Goal: Task Accomplishment & Management: Use online tool/utility

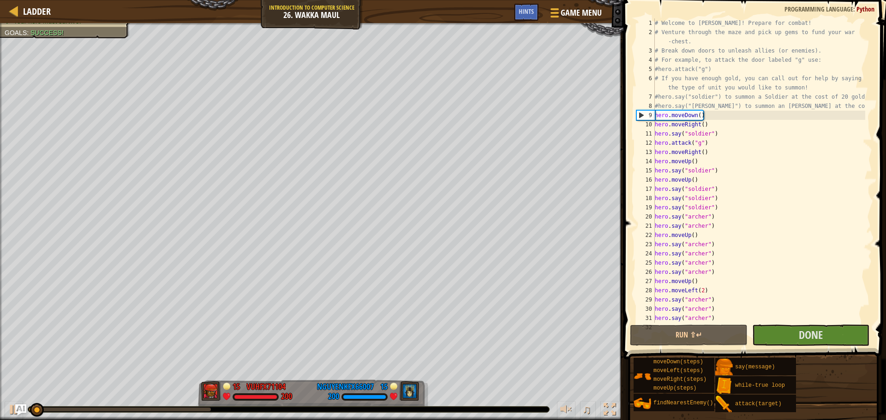
click at [778, 277] on div "# Welcome to Wakka Maul! Prepare for combat! # Venture through the maze and pic…" at bounding box center [759, 179] width 212 height 323
type textarea "hero.moveUp()"
click at [778, 333] on button "Done" at bounding box center [810, 335] width 117 height 21
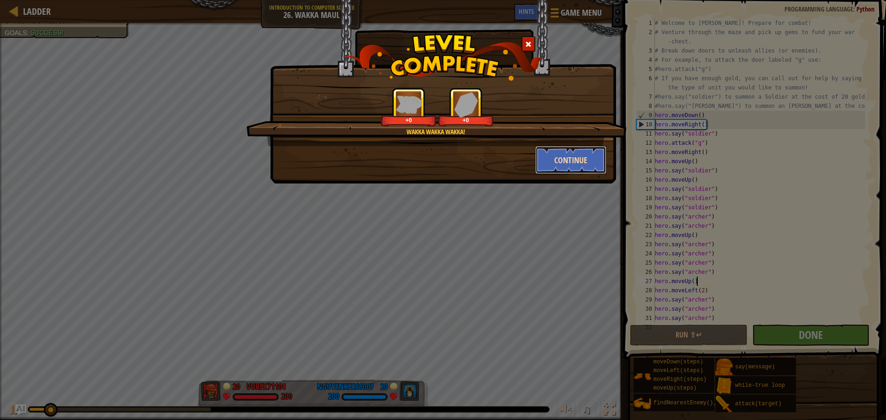
click at [572, 159] on button "Continue" at bounding box center [570, 160] width 71 height 28
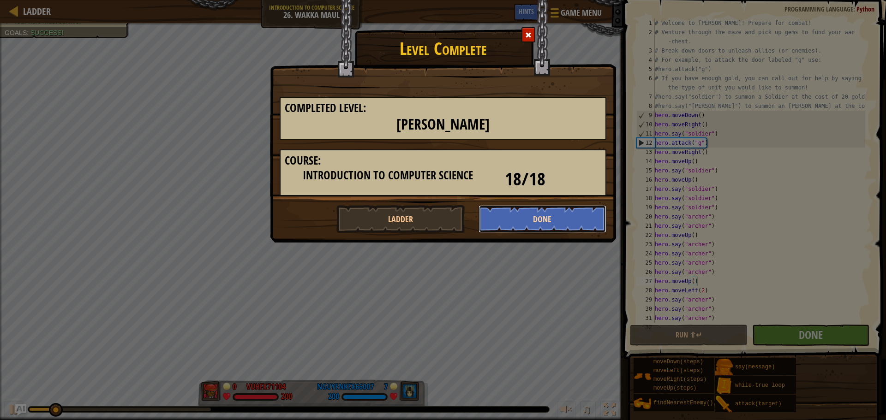
click at [553, 221] on button "Done" at bounding box center [542, 219] width 128 height 28
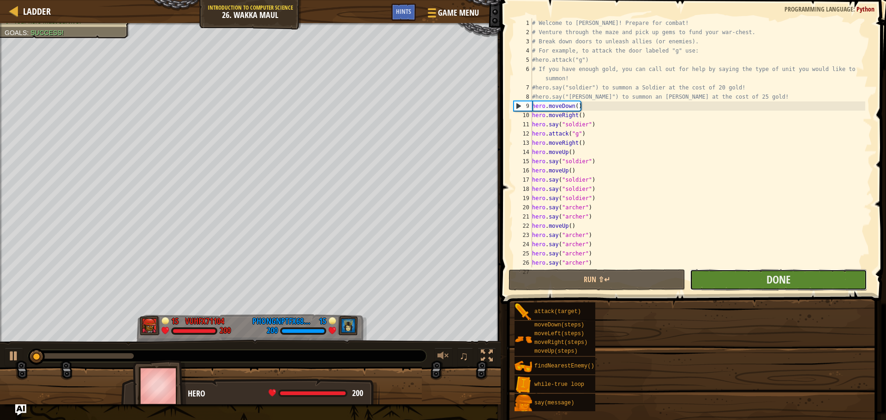
click at [780, 288] on button "Done" at bounding box center [778, 279] width 177 height 21
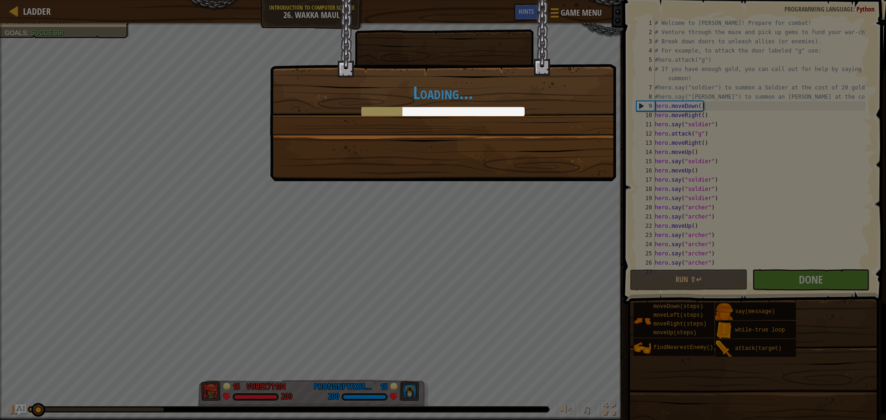
click at [772, 282] on div "Loading..." at bounding box center [443, 210] width 886 height 420
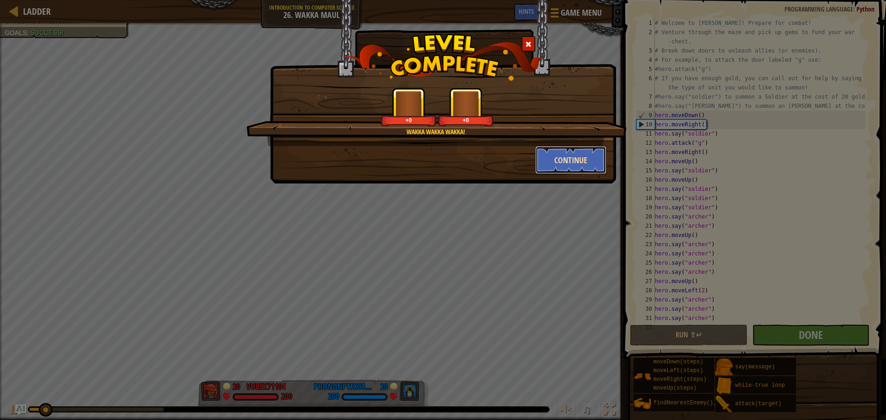
click at [566, 158] on button "Continue" at bounding box center [570, 160] width 71 height 28
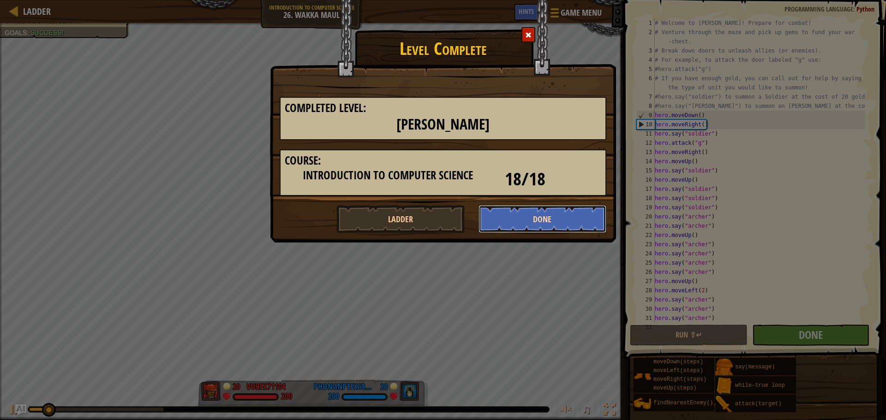
click at [569, 221] on button "Done" at bounding box center [542, 219] width 128 height 28
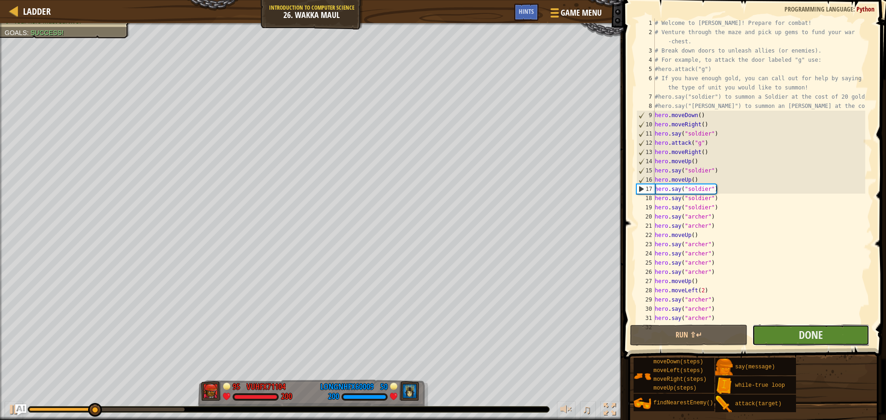
click at [830, 342] on button "Done" at bounding box center [810, 335] width 117 height 21
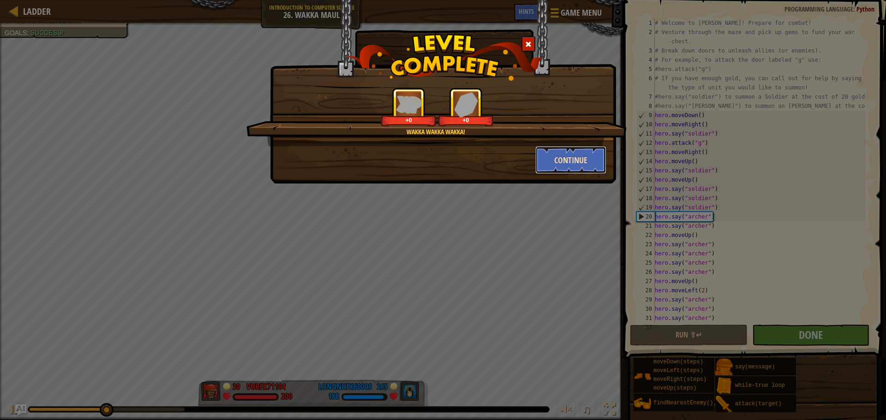
click at [567, 169] on button "Continue" at bounding box center [570, 160] width 71 height 28
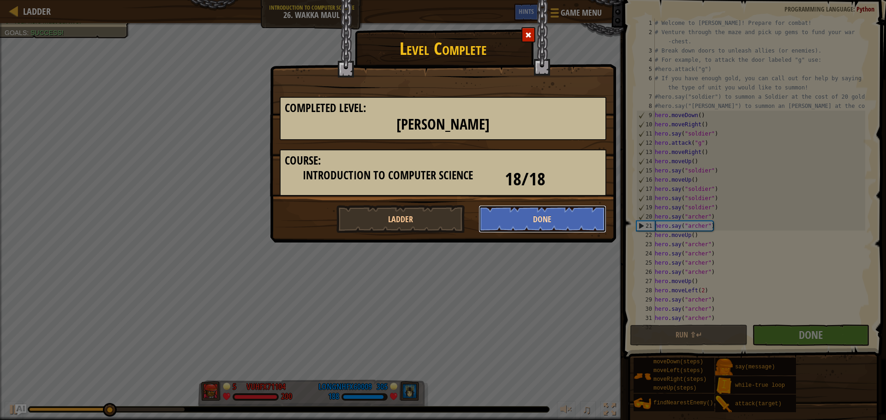
click at [554, 212] on button "Done" at bounding box center [542, 219] width 128 height 28
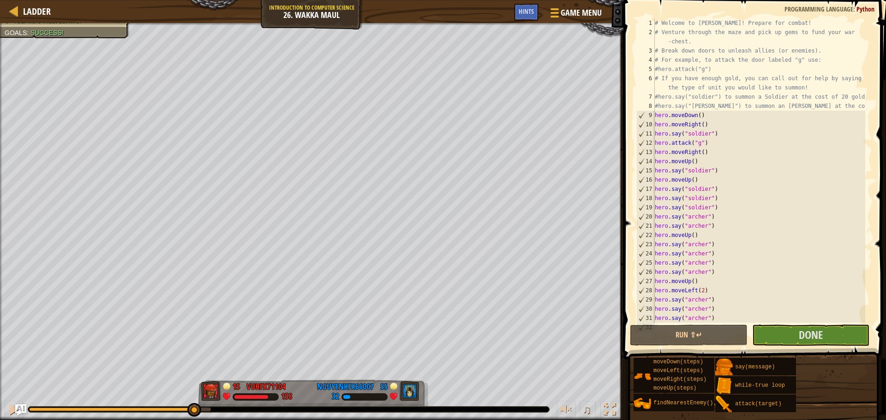
drag, startPoint x: 51, startPoint y: 409, endPoint x: 194, endPoint y: 393, distance: 143.8
click at [194, 393] on div "♫" at bounding box center [311, 407] width 623 height 28
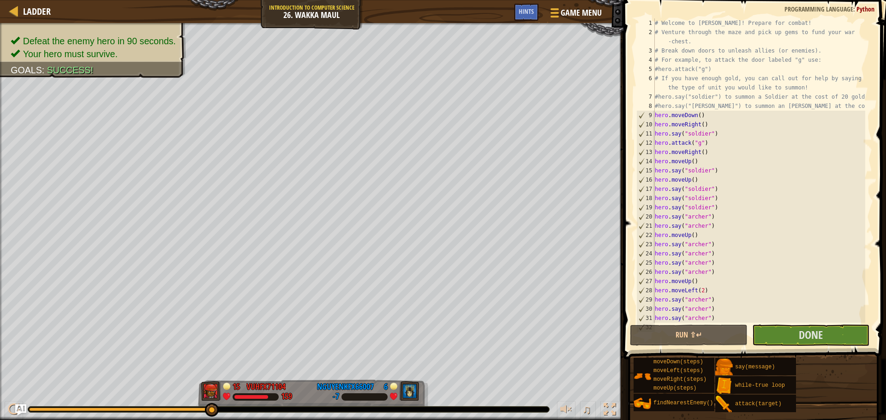
scroll to position [74, 0]
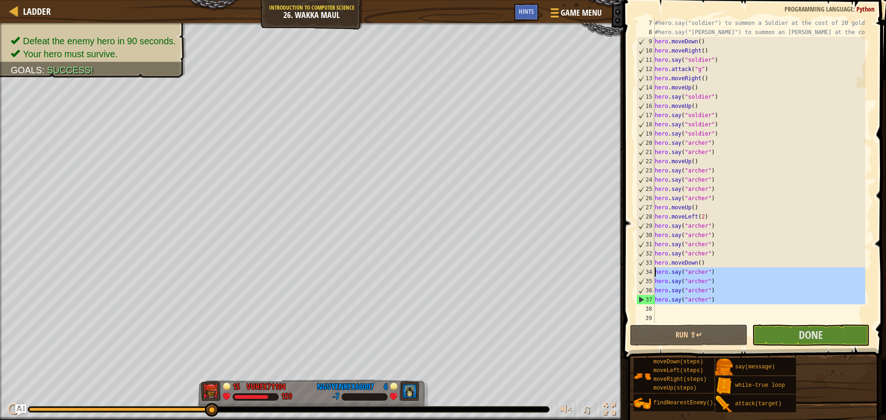
drag, startPoint x: 676, startPoint y: 313, endPoint x: 639, endPoint y: 274, distance: 53.5
click at [639, 274] on div "7 8 9 10 11 12 13 14 15 16 17 18 19 20 21 22 23 24 25 26 27 28 29 30 31 32 33 3…" at bounding box center [753, 170] width 238 height 304
type textarea "hero.say("archer") hero.say("archer")"
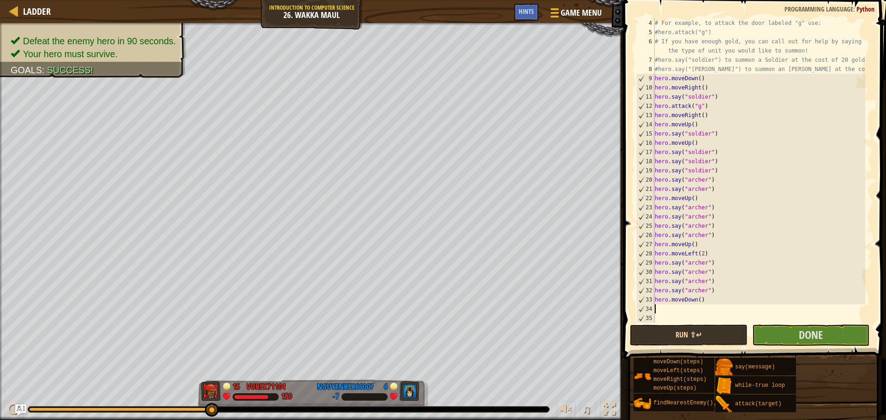
scroll to position [28, 0]
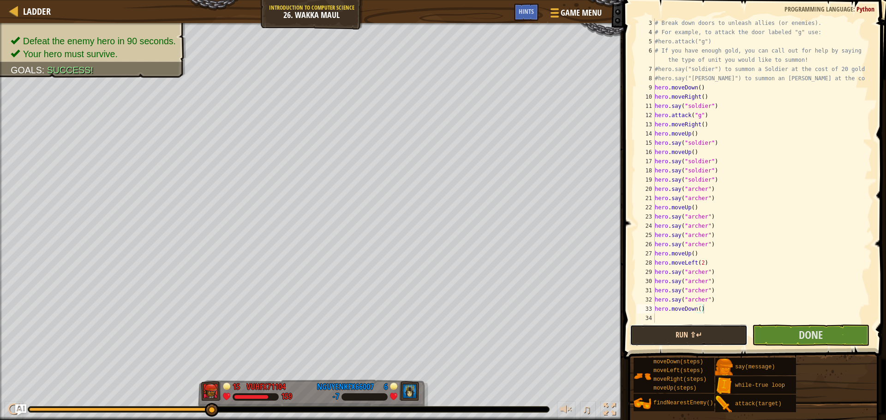
click at [729, 338] on button "Run ⇧↵" at bounding box center [688, 335] width 117 height 21
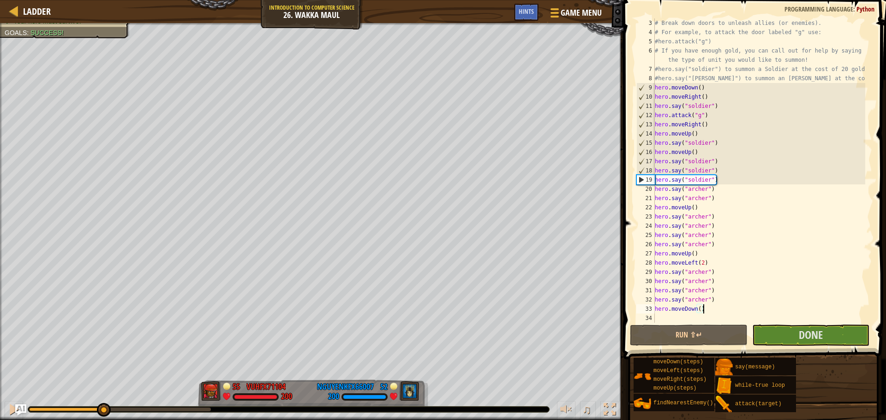
click at [103, 389] on div "Defeat the enemy hero in 90 seconds. Your hero must survive. Goals : Success! 5…" at bounding box center [443, 221] width 886 height 397
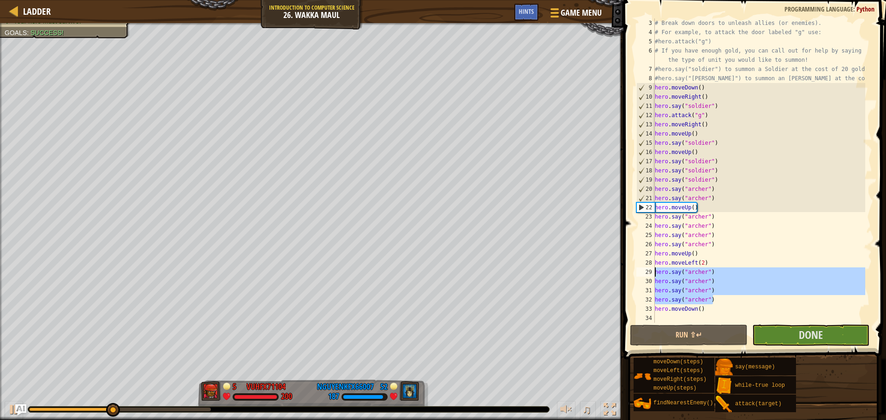
drag, startPoint x: 721, startPoint y: 297, endPoint x: 653, endPoint y: 270, distance: 73.3
click at [653, 270] on div "hero.moveDown() 3 4 5 6 7 8 9 10 11 12 13 14 15 16 17 18 19 20 21 22 23 24 25 2…" at bounding box center [753, 170] width 238 height 304
type textarea "hero.say("archer") hero.say("archer")"
click at [660, 320] on div "# Break down doors to unleash allies (or enemies). # For example, to attack the…" at bounding box center [759, 179] width 212 height 323
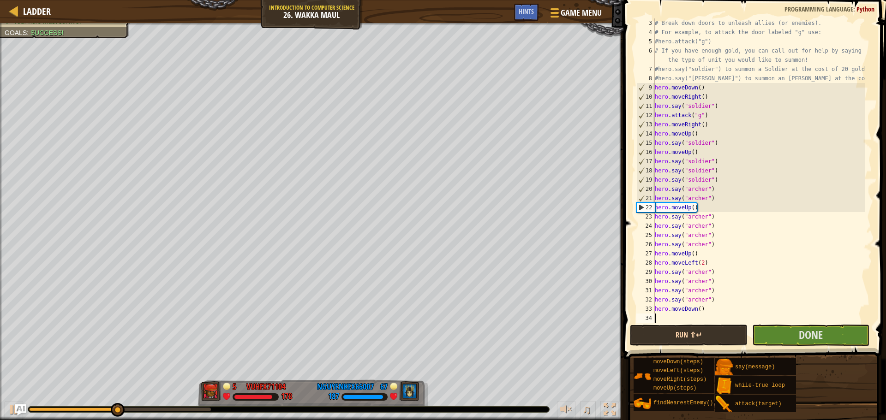
paste textarea "hero.say("archer")"
type textarea "hero.say("archer")"
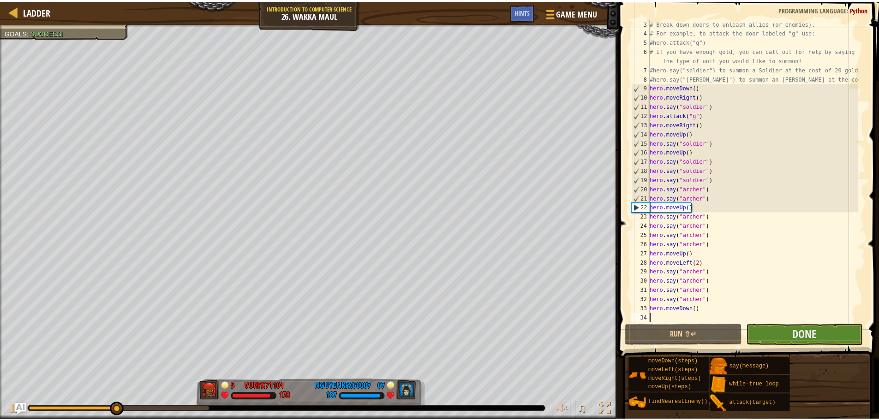
scroll to position [55, 0]
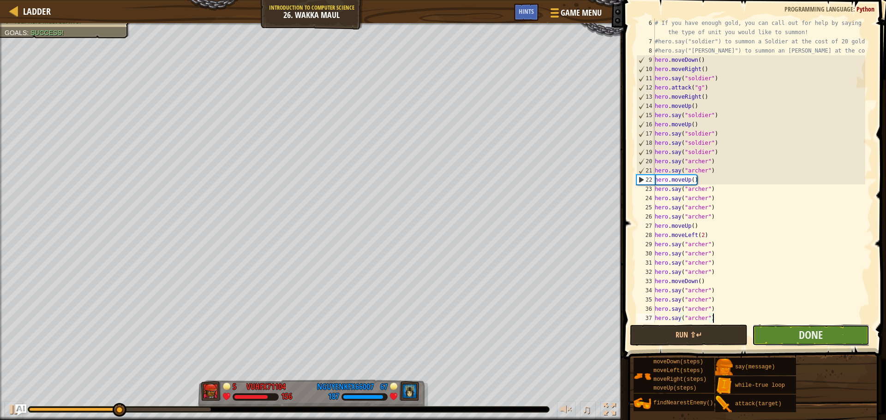
click at [792, 335] on button "Done" at bounding box center [810, 335] width 117 height 21
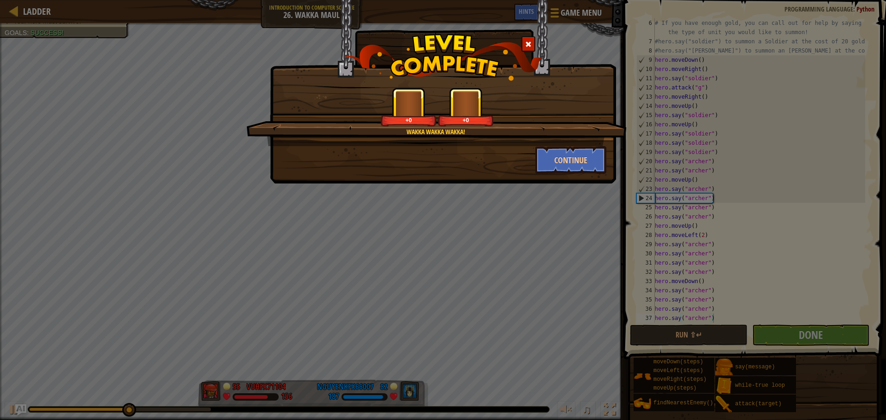
click at [557, 141] on div "Wakka wakka wakka! +0 +0" at bounding box center [436, 117] width 380 height 59
click at [557, 160] on button "Continue" at bounding box center [570, 160] width 71 height 28
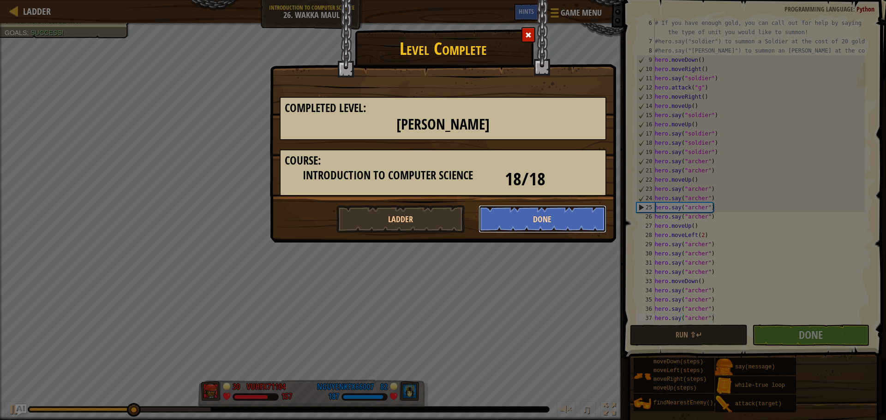
click at [549, 210] on button "Done" at bounding box center [542, 219] width 128 height 28
